Goal: Task Accomplishment & Management: Manage account settings

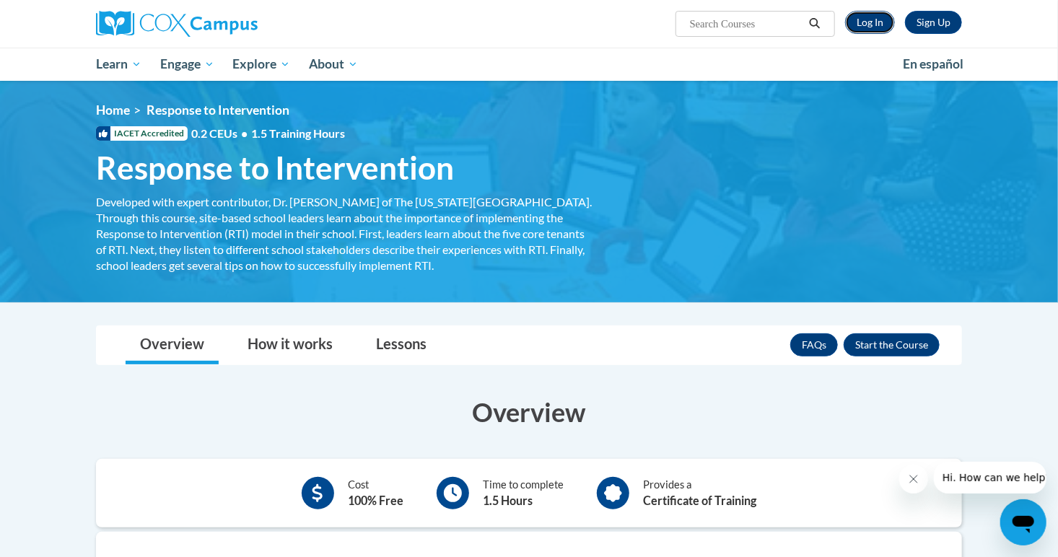
click at [868, 23] on link "Log In" at bounding box center [870, 22] width 50 height 23
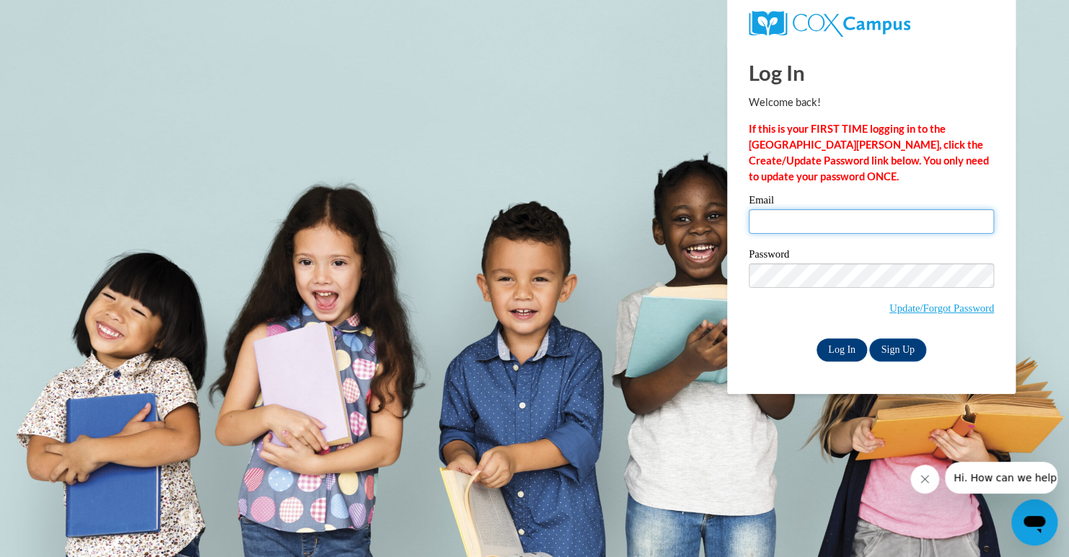
type input "cameroniles@live.com"
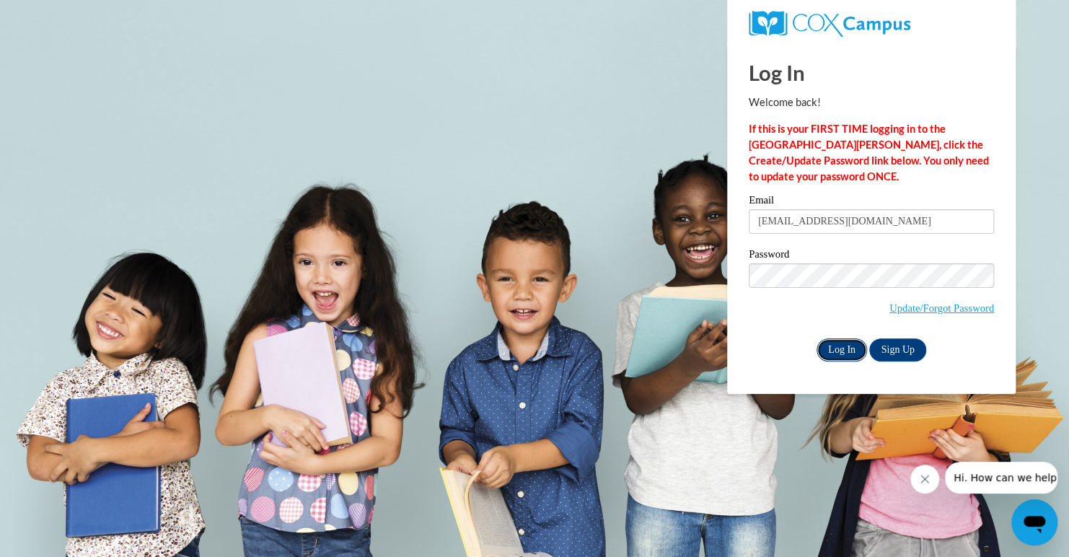
click at [830, 351] on input "Log In" at bounding box center [842, 349] width 50 height 23
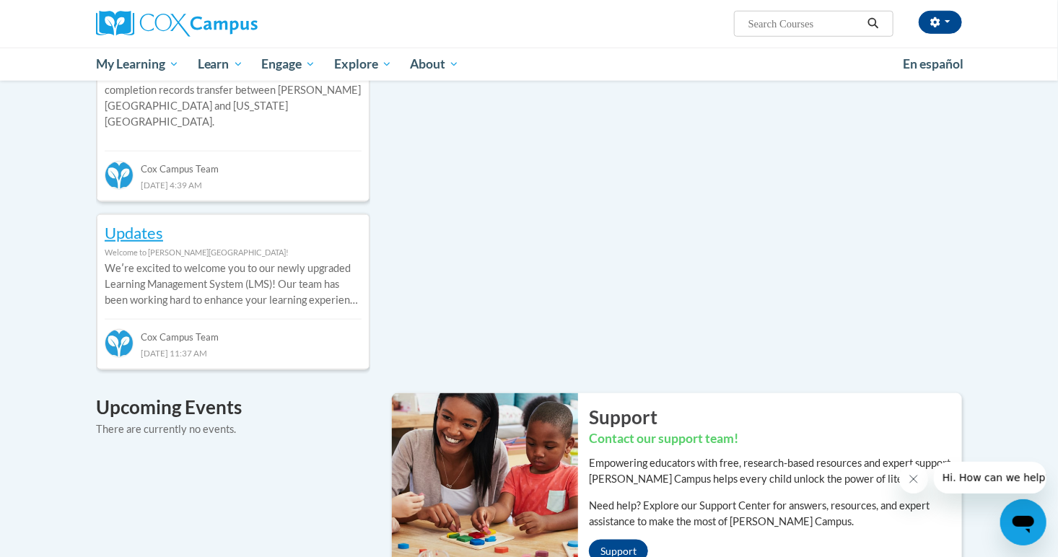
scroll to position [343, 0]
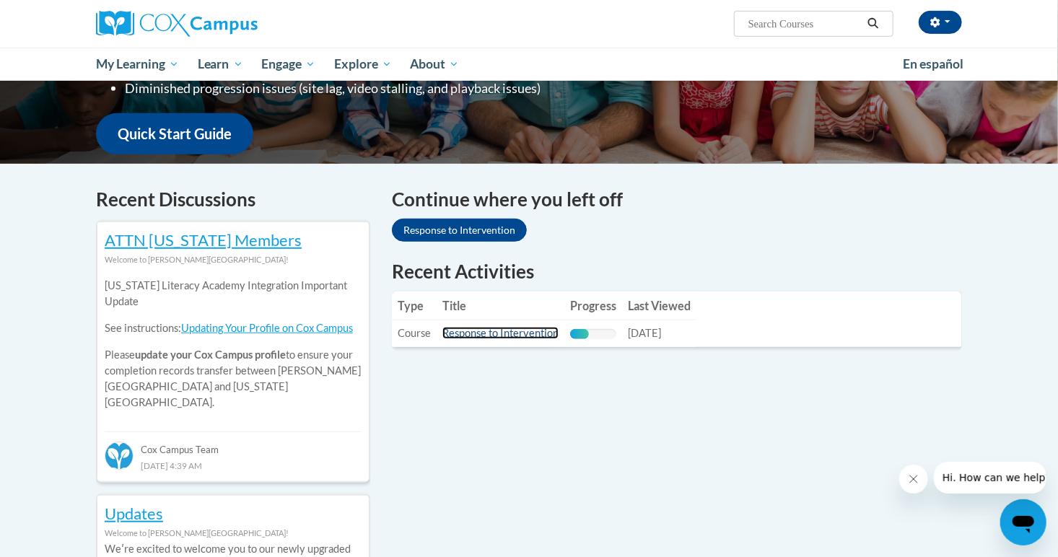
click at [521, 338] on link "Response to Intervention" at bounding box center [500, 333] width 116 height 12
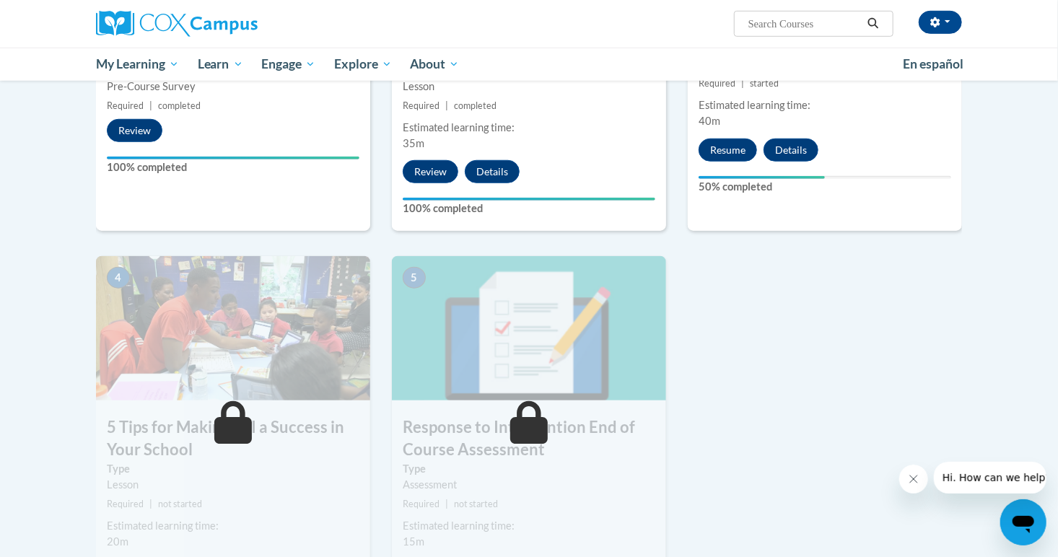
scroll to position [519, 0]
